Goal: Task Accomplishment & Management: Use online tool/utility

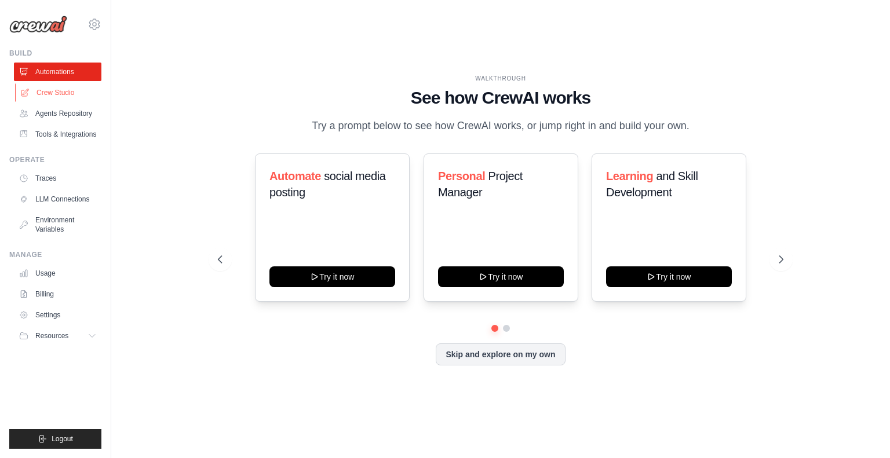
click at [65, 94] on link "Crew Studio" at bounding box center [58, 92] width 87 height 19
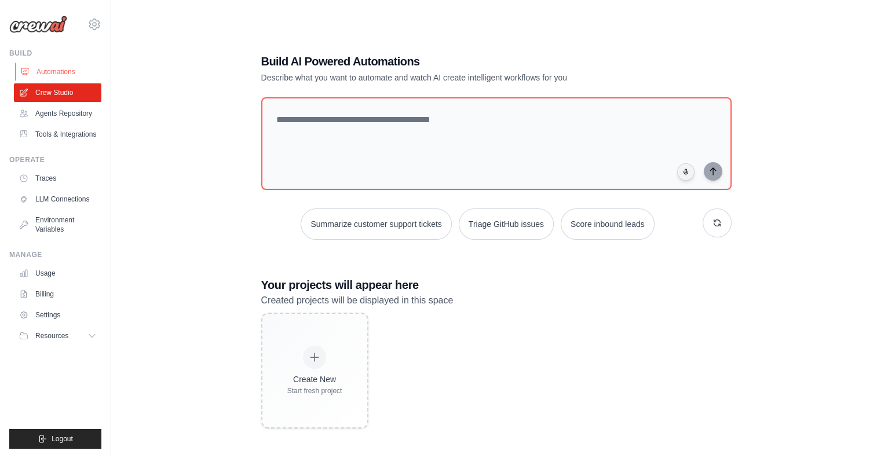
click at [68, 74] on link "Automations" at bounding box center [58, 72] width 87 height 19
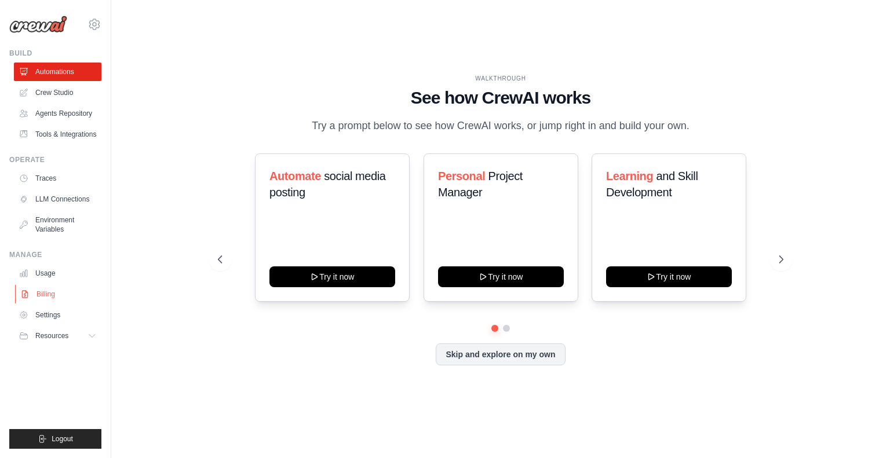
click at [53, 301] on link "Billing" at bounding box center [58, 294] width 87 height 19
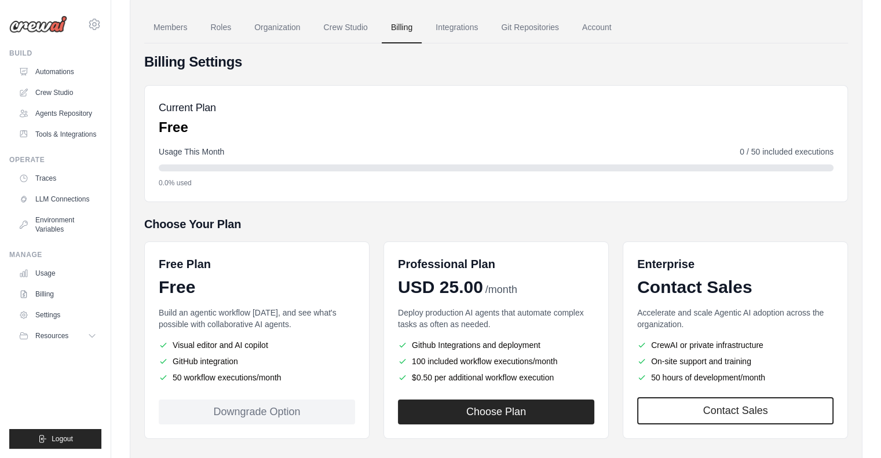
scroll to position [45, 0]
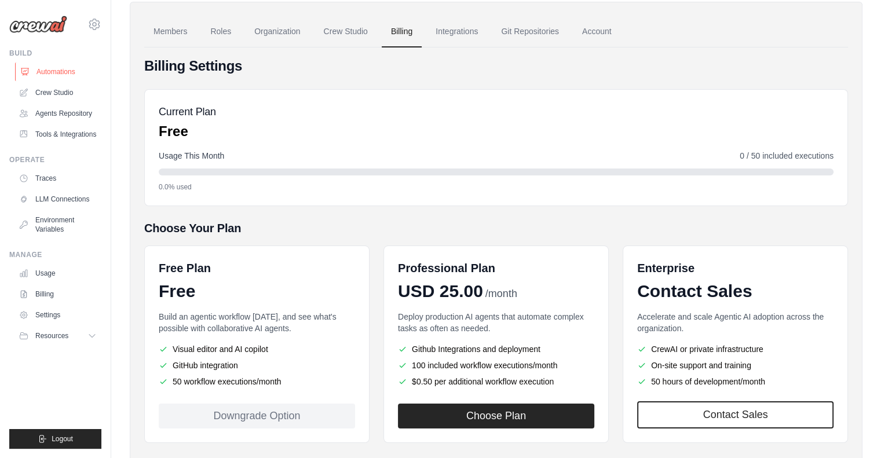
click at [70, 69] on link "Automations" at bounding box center [58, 72] width 87 height 19
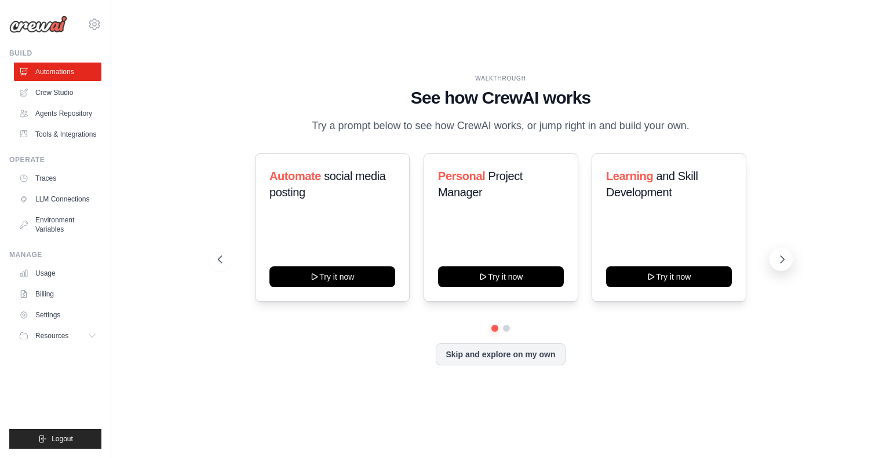
click at [774, 271] on button at bounding box center [780, 259] width 23 height 23
click at [220, 257] on button at bounding box center [220, 259] width 23 height 23
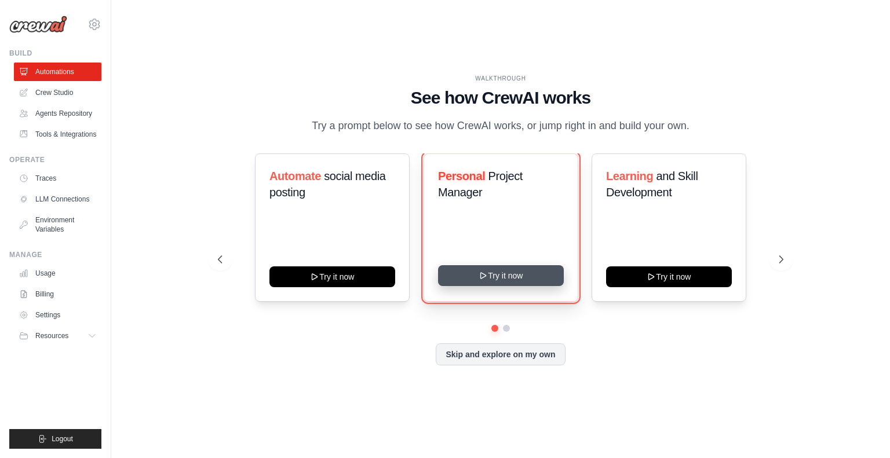
click at [505, 280] on button "Try it now" at bounding box center [501, 275] width 126 height 21
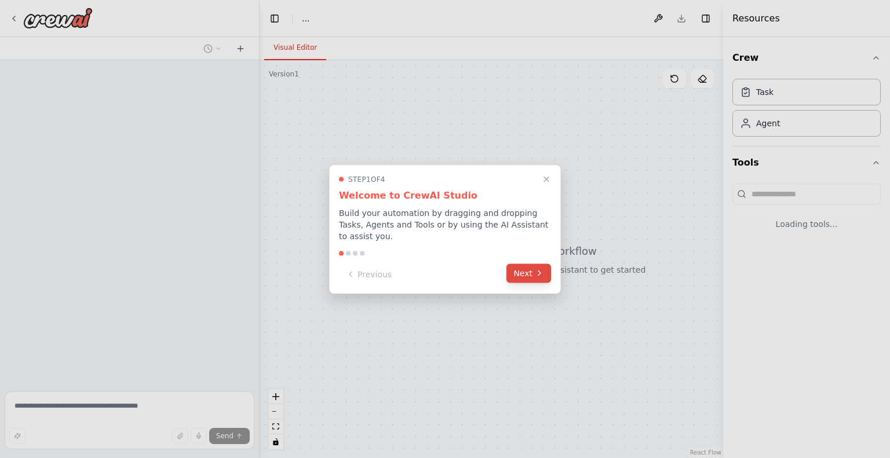
click at [528, 273] on button "Next" at bounding box center [528, 273] width 45 height 19
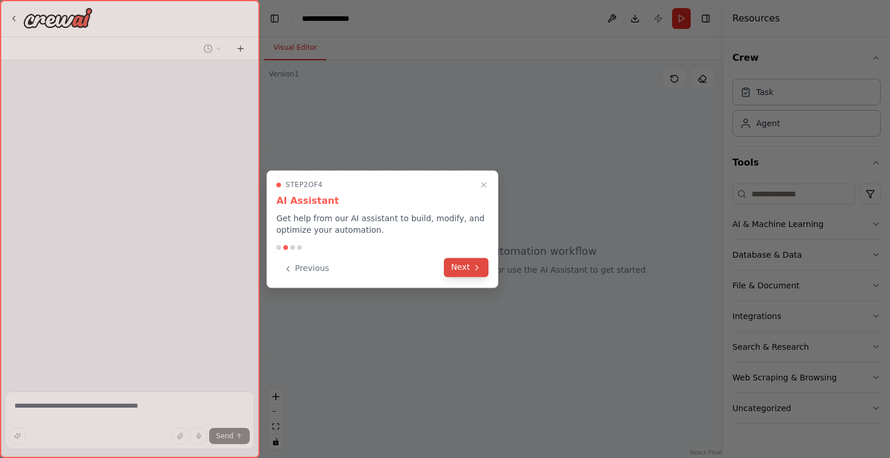
click at [457, 269] on button "Next" at bounding box center [466, 267] width 45 height 19
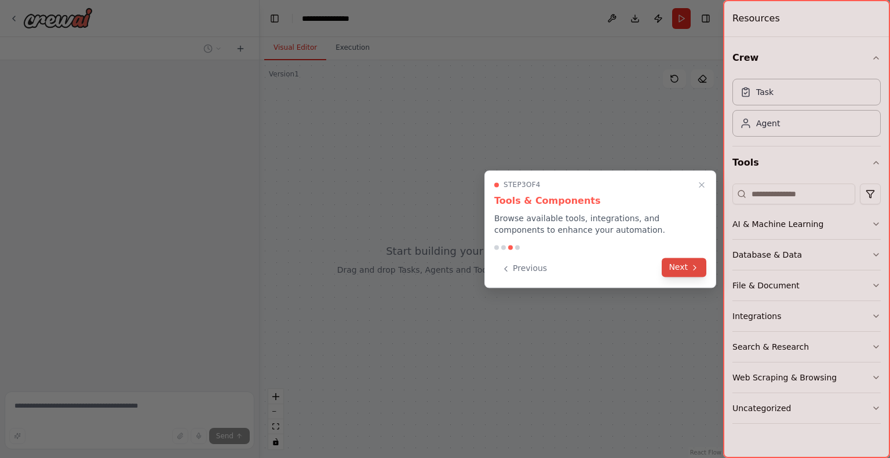
click at [671, 262] on button "Next" at bounding box center [684, 267] width 45 height 19
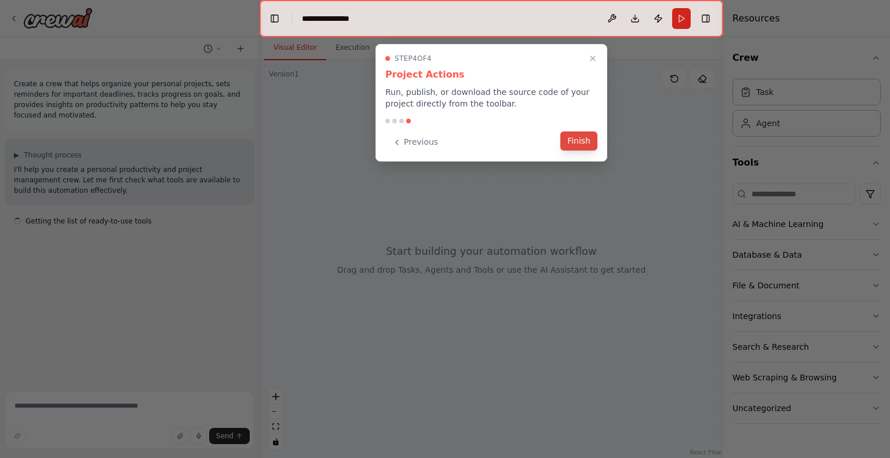
click at [574, 141] on button "Finish" at bounding box center [578, 141] width 37 height 19
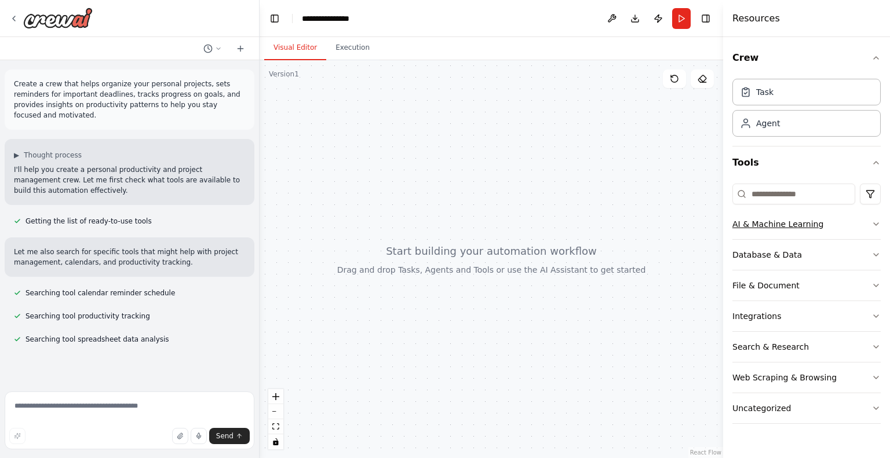
click at [774, 220] on div "AI & Machine Learning" at bounding box center [777, 224] width 91 height 12
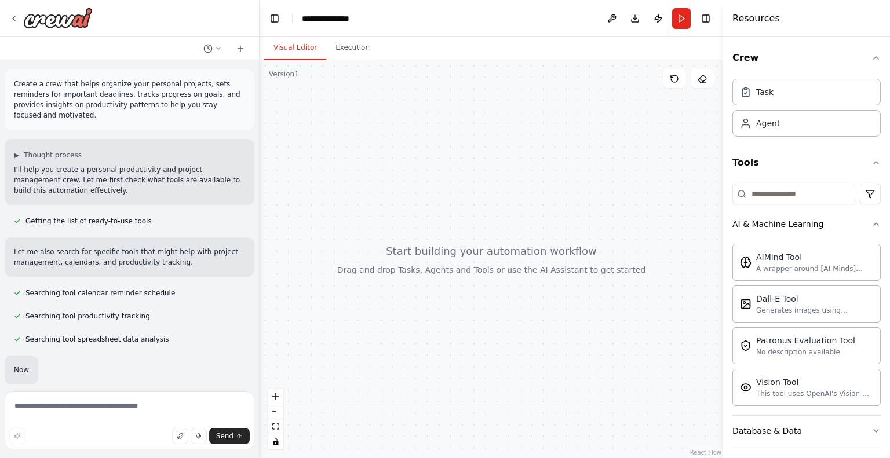
scroll to position [19, 0]
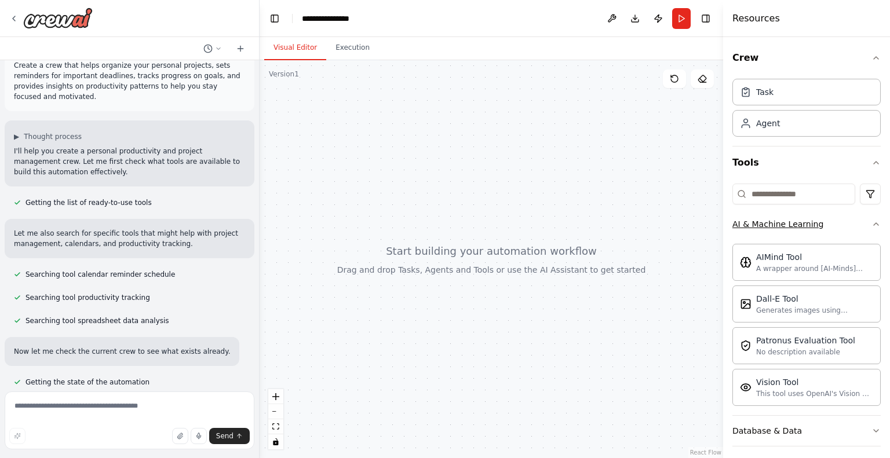
click at [772, 217] on button "AI & Machine Learning" at bounding box center [806, 224] width 148 height 30
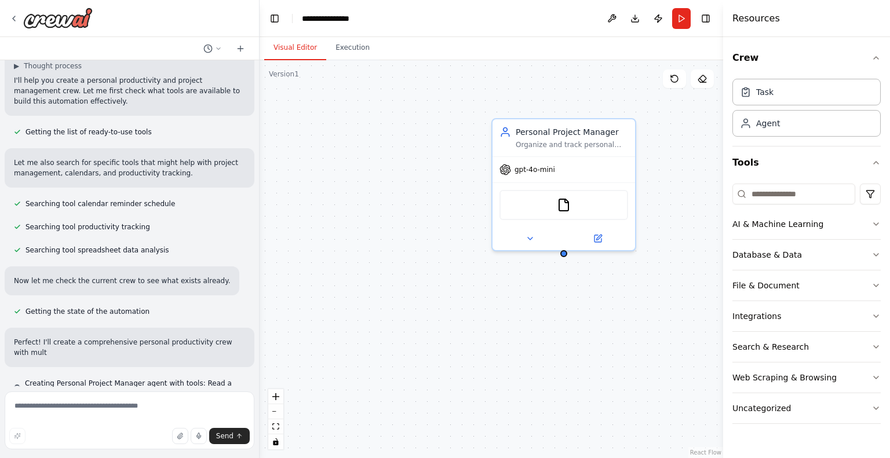
scroll to position [100, 0]
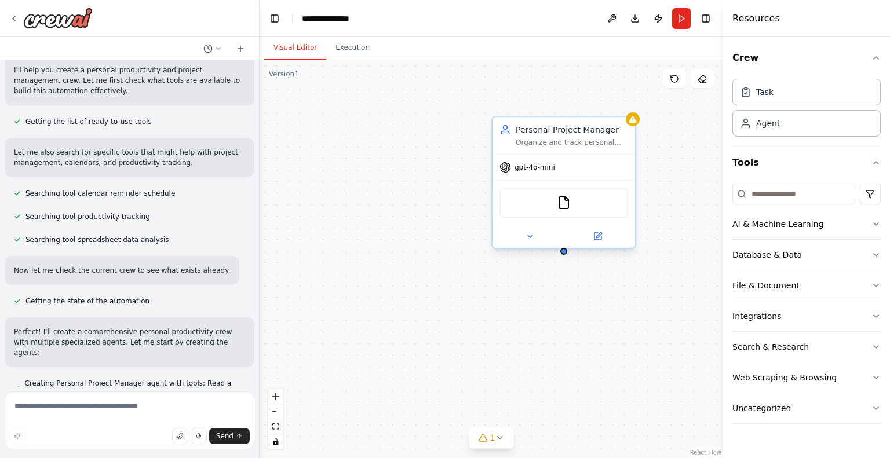
click at [582, 205] on div "FileReadTool" at bounding box center [563, 203] width 129 height 30
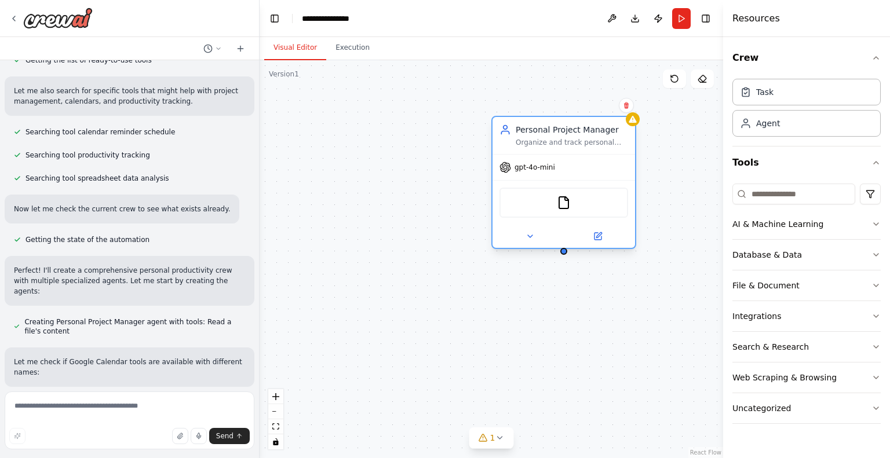
scroll to position [172, 0]
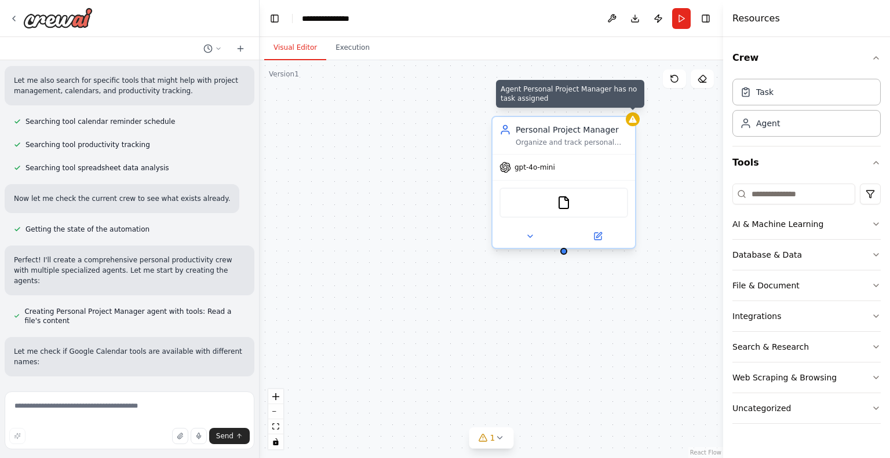
click at [633, 120] on icon at bounding box center [633, 119] width 8 height 7
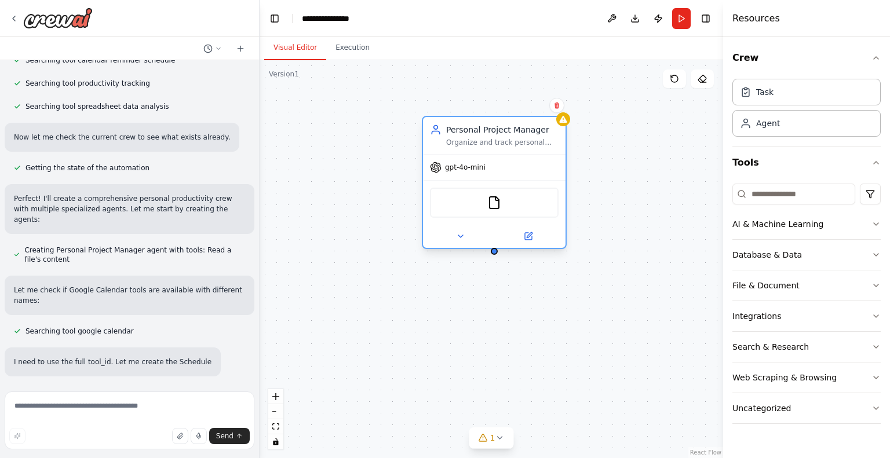
drag, startPoint x: 596, startPoint y: 125, endPoint x: 528, endPoint y: 125, distance: 67.2
click at [528, 125] on div "Personal Project Manager" at bounding box center [502, 130] width 112 height 12
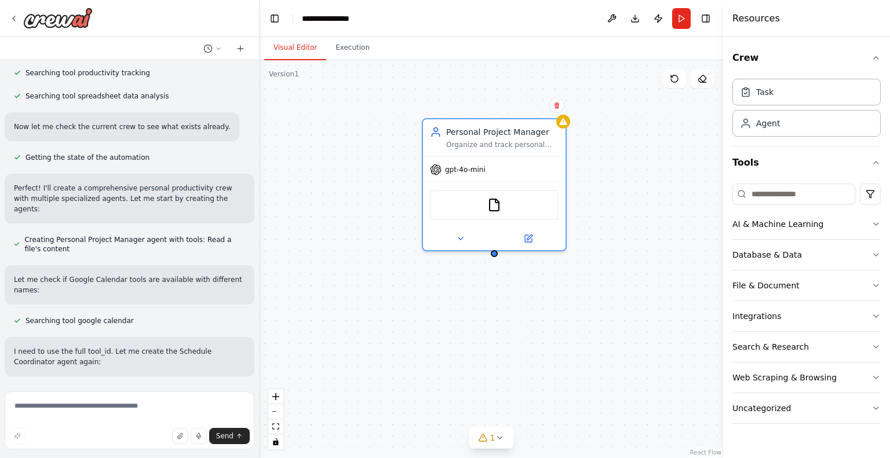
click at [611, 183] on div "Personal Project Manager Organize and track personal projects for {user_name}, …" at bounding box center [492, 259] width 464 height 398
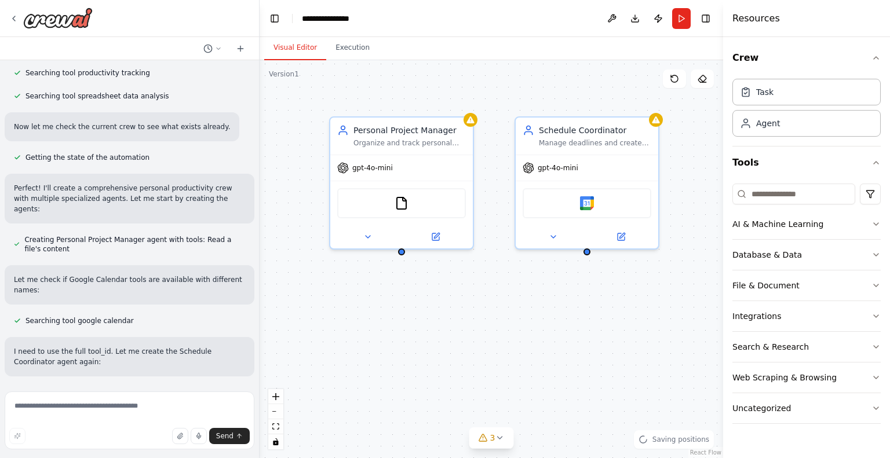
drag, startPoint x: 647, startPoint y: 335, endPoint x: 490, endPoint y: 337, distance: 156.4
click at [490, 337] on div "Personal Project Manager Organize and track personal projects for {user_name}, …" at bounding box center [492, 259] width 464 height 398
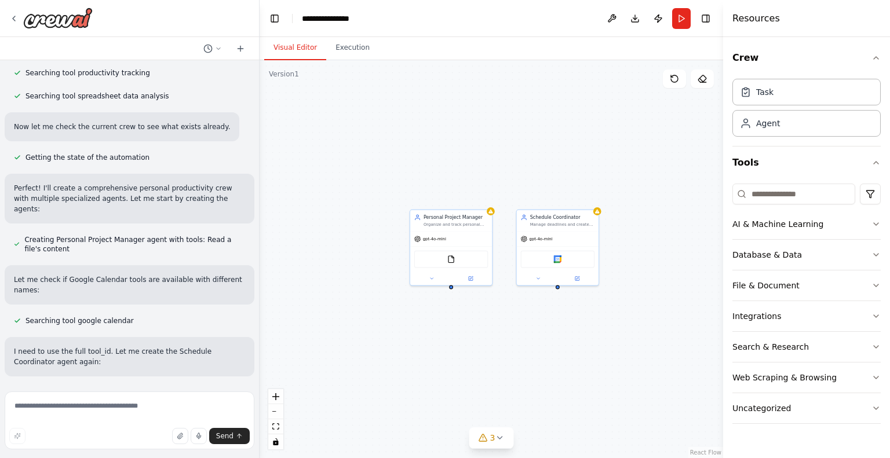
scroll to position [267, 0]
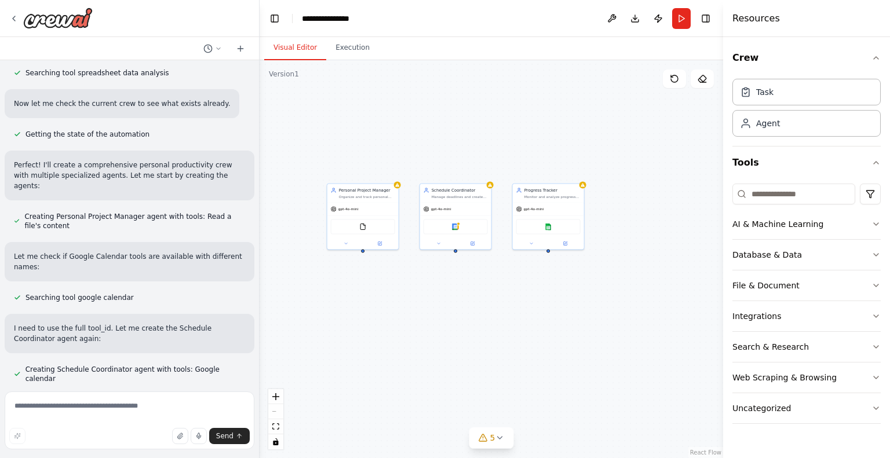
drag, startPoint x: 633, startPoint y: 369, endPoint x: 527, endPoint y: 324, distance: 115.0
click at [527, 324] on div "Personal Project Manager Organize and track personal projects for {user_name}, …" at bounding box center [492, 259] width 464 height 398
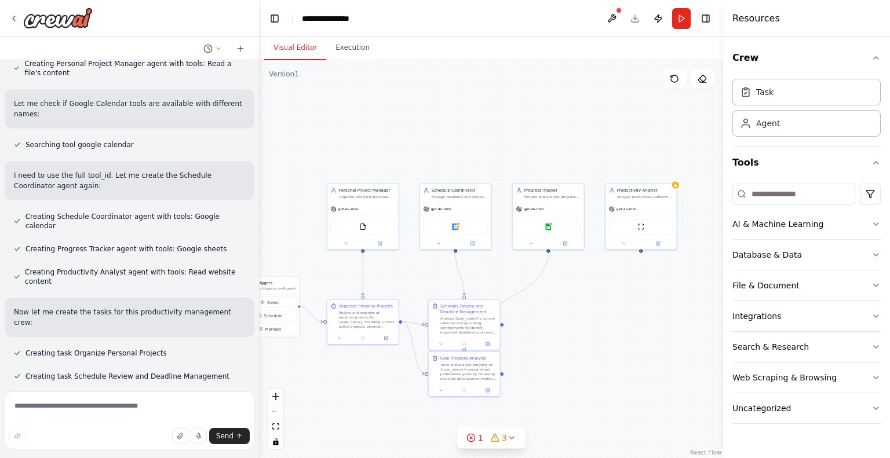
scroll to position [421, 0]
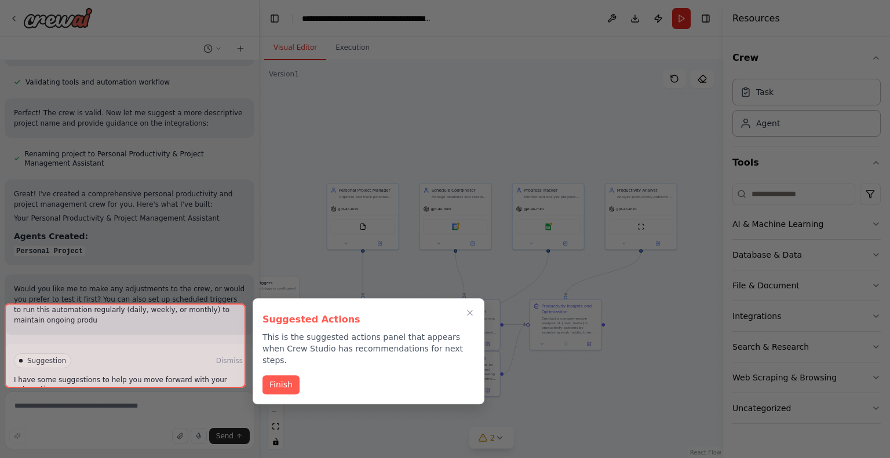
click at [277, 375] on button "Finish" at bounding box center [280, 384] width 37 height 19
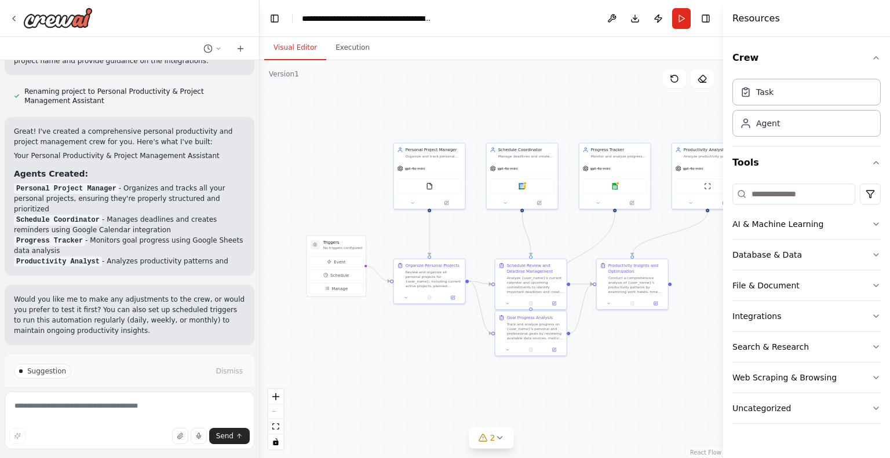
drag, startPoint x: 561, startPoint y: 378, endPoint x: 628, endPoint y: 338, distance: 78.0
click at [628, 338] on div ".deletable-edge-delete-btn { width: 20px; height: 20px; border: 0px solid #ffff…" at bounding box center [492, 259] width 464 height 398
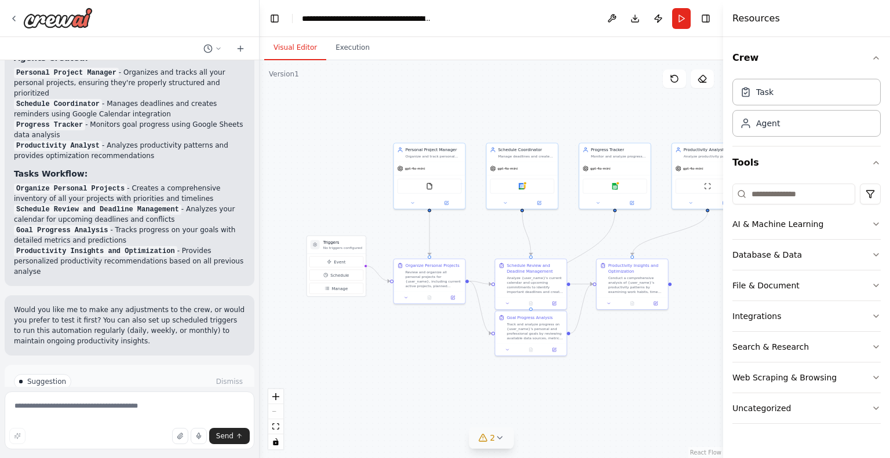
click at [498, 439] on icon at bounding box center [499, 438] width 5 height 2
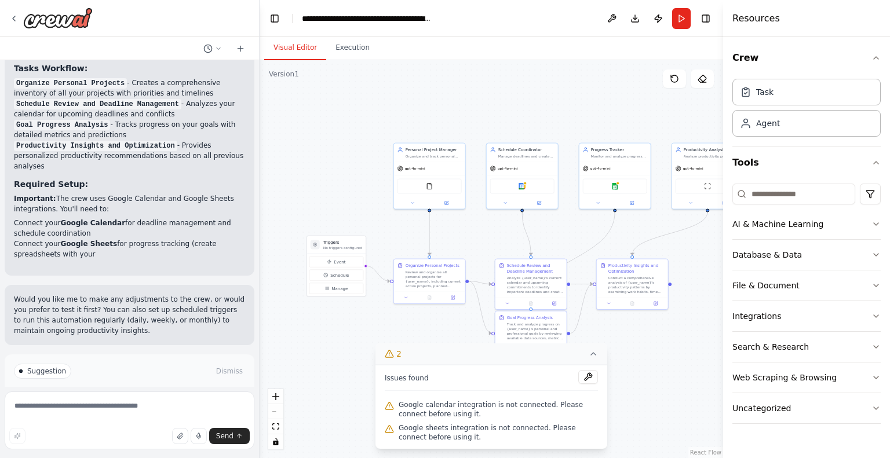
click at [594, 353] on icon at bounding box center [593, 353] width 9 height 9
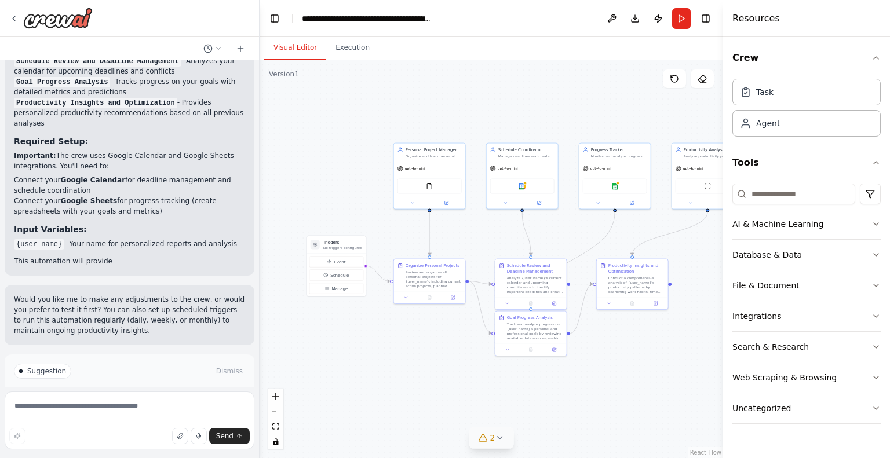
click at [278, 413] on div "React Flow controls" at bounding box center [275, 419] width 15 height 60
click at [278, 412] on div "React Flow controls" at bounding box center [275, 419] width 15 height 60
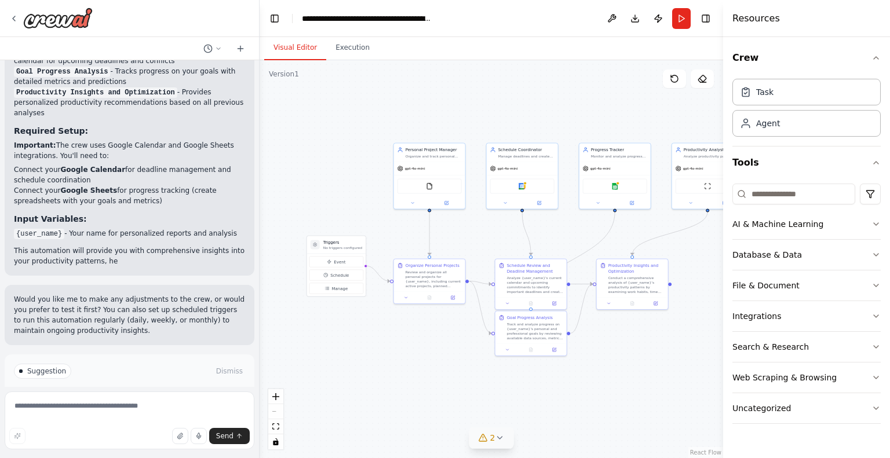
click at [274, 413] on div "React Flow controls" at bounding box center [275, 419] width 15 height 60
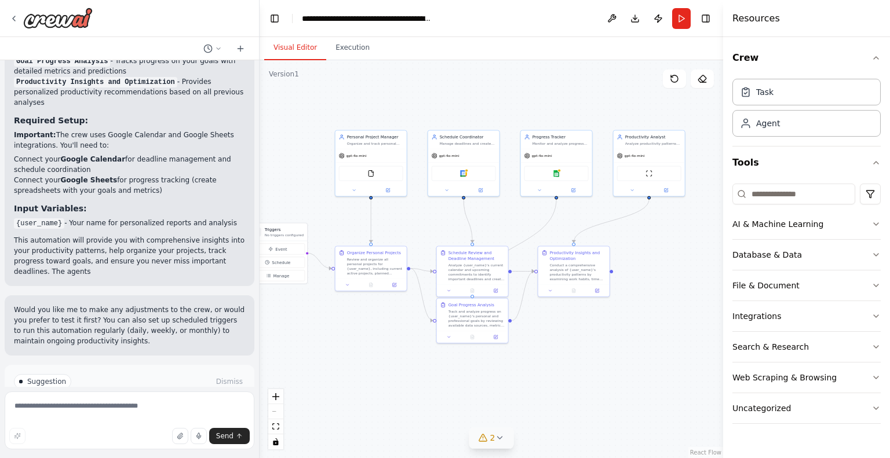
scroll to position [1190, 0]
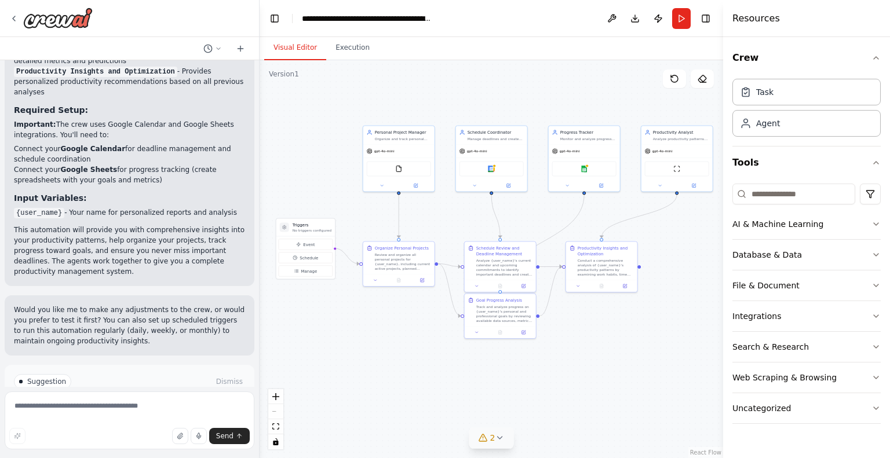
drag, startPoint x: 633, startPoint y: 390, endPoint x: 603, endPoint y: 373, distance: 35.3
click at [603, 373] on div ".deletable-edge-delete-btn { width: 20px; height: 20px; border: 0px solid #ffff…" at bounding box center [492, 259] width 464 height 398
click at [338, 38] on main "**********" at bounding box center [492, 229] width 464 height 458
click at [342, 45] on button "Execution" at bounding box center [352, 48] width 53 height 24
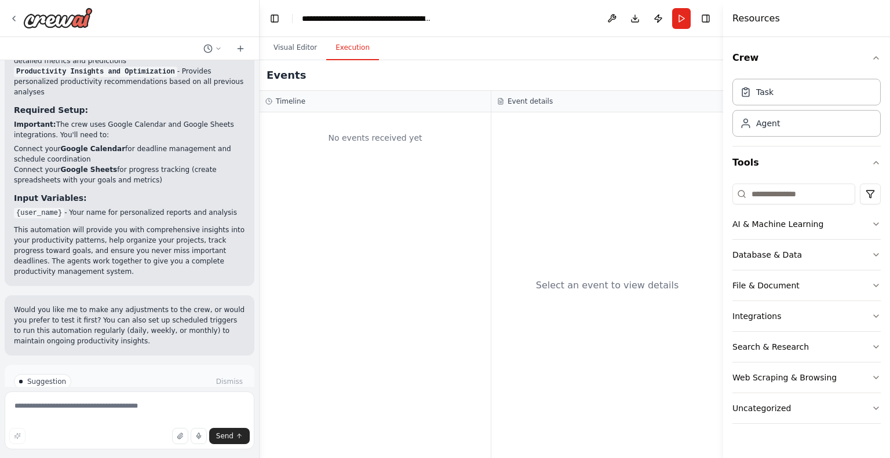
click at [409, 57] on div "Visual Editor Execution" at bounding box center [492, 48] width 464 height 23
click at [290, 48] on button "Visual Editor" at bounding box center [295, 48] width 62 height 24
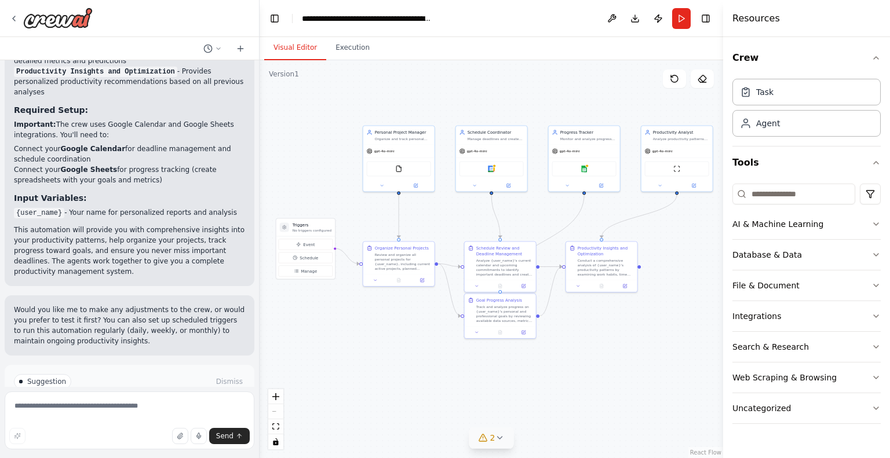
click at [280, 414] on div "React Flow controls" at bounding box center [275, 419] width 15 height 60
click at [273, 410] on div "React Flow controls" at bounding box center [275, 419] width 15 height 60
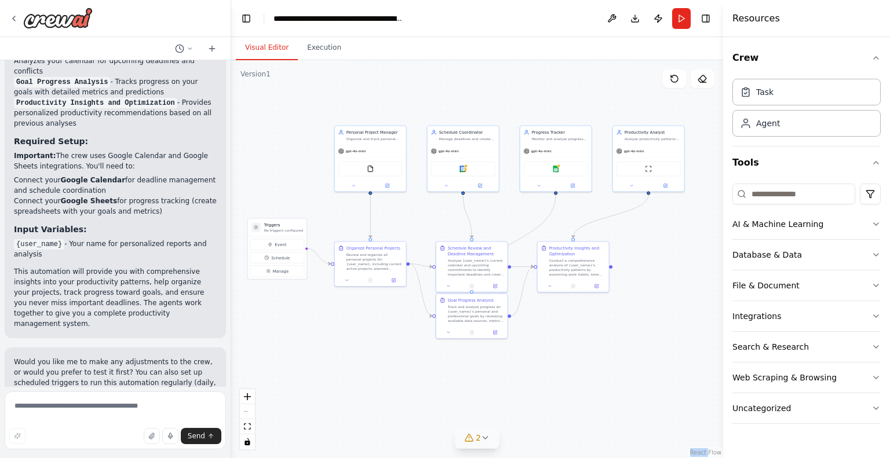
drag, startPoint x: 257, startPoint y: 129, endPoint x: 231, endPoint y: 127, distance: 26.1
click at [231, 127] on div "Create a crew that helps organize your personal projects, sets reminders for im…" at bounding box center [445, 229] width 890 height 458
click at [571, 163] on div "Google sheets" at bounding box center [556, 167] width 64 height 15
click at [633, 250] on div ".deletable-edge-delete-btn { width: 20px; height: 20px; border: 0px solid #ffff…" at bounding box center [477, 259] width 492 height 398
click at [637, 346] on div ".deletable-edge-delete-btn { width: 20px; height: 20px; border: 0px solid #ffff…" at bounding box center [477, 259] width 492 height 398
